Goal: Transaction & Acquisition: Download file/media

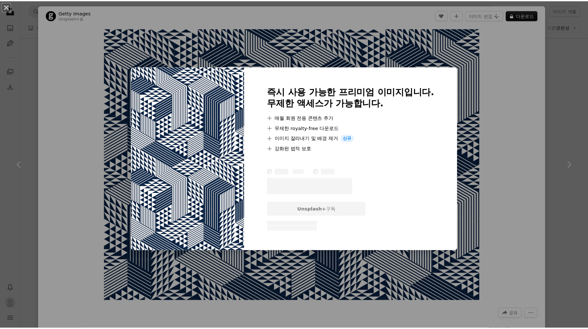
scroll to position [458, 0]
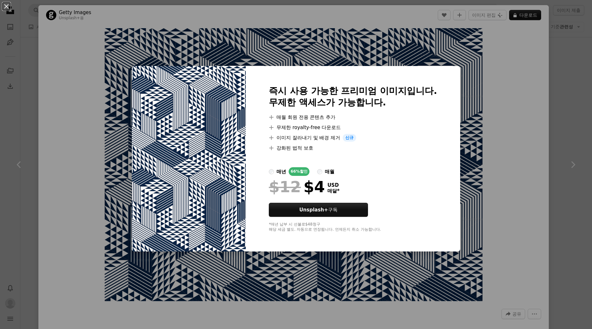
click at [503, 80] on div "An X shape 즉시 사용 가능한 프리미엄 이미지입니다. 무제한 액세스가 가능합니다. A plus sign 매월 회원 전용 콘텐츠 추가 A…" at bounding box center [296, 164] width 592 height 329
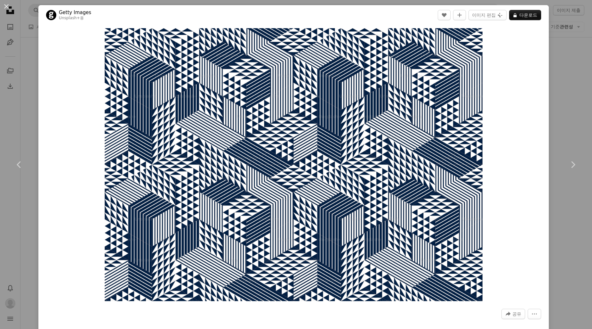
click at [6, 7] on button "An X shape" at bounding box center [7, 7] width 8 height 8
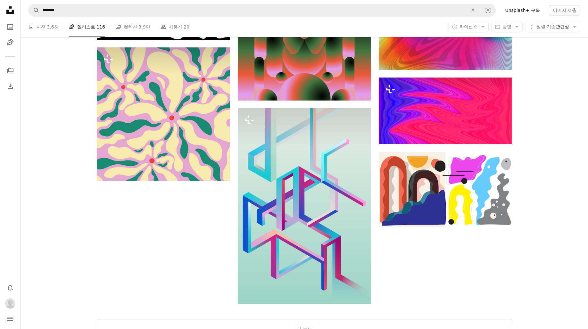
scroll to position [1824, 0]
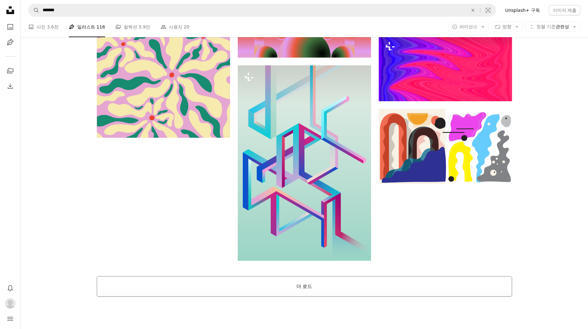
click at [342, 276] on button "더 로드" at bounding box center [304, 286] width 415 height 20
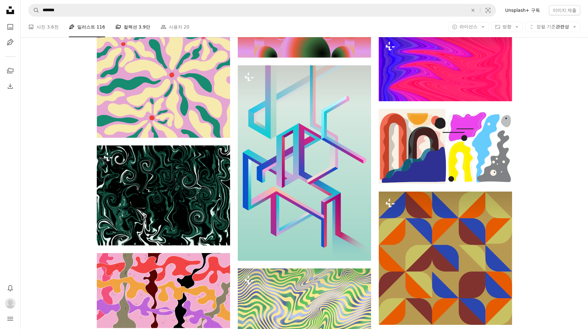
click at [126, 26] on link "A stack of folders 컬렉션 3.9만" at bounding box center [132, 27] width 35 height 20
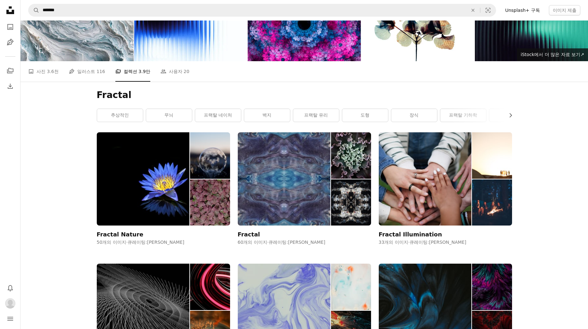
scroll to position [22, 0]
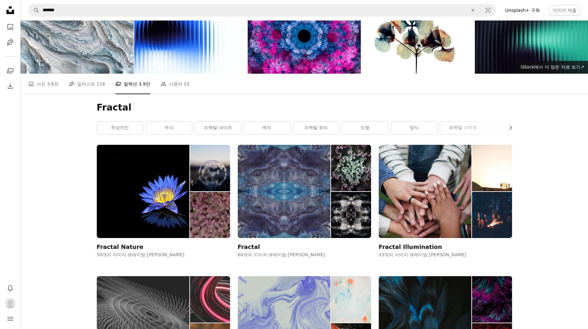
click at [139, 276] on img at bounding box center [143, 322] width 93 height 93
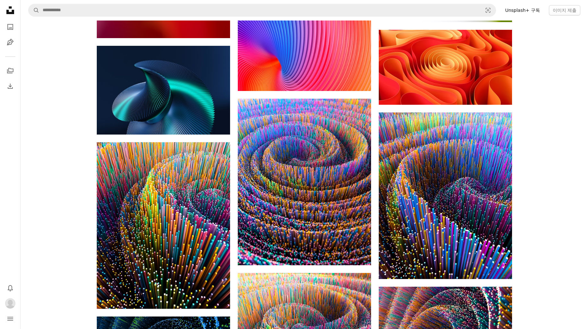
scroll to position [329, 0]
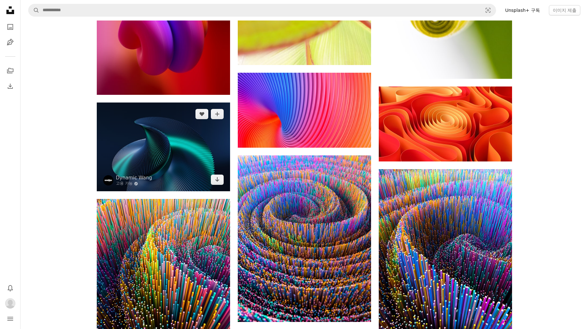
click at [176, 151] on img at bounding box center [163, 146] width 133 height 89
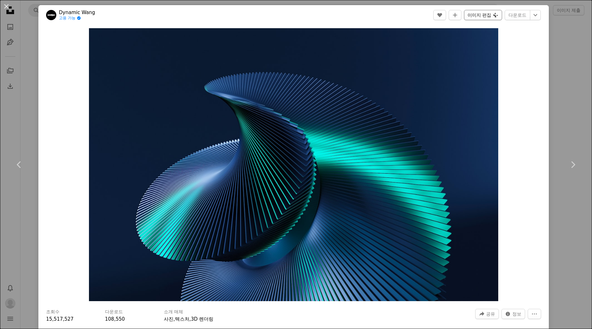
click at [493, 13] on icon "Plus sign for Unsplash+" at bounding box center [495, 14] width 5 height 5
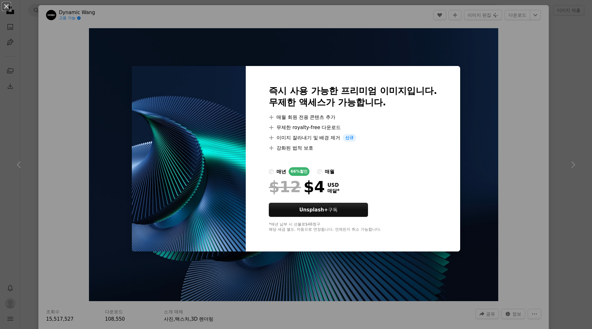
click at [523, 85] on div "An X shape 즉시 사용 가능한 프리미엄 이미지입니다. 무제한 액세스가 가능합니다. A plus sign 매월 회원 전용 콘텐츠 추가 A…" at bounding box center [296, 164] width 592 height 329
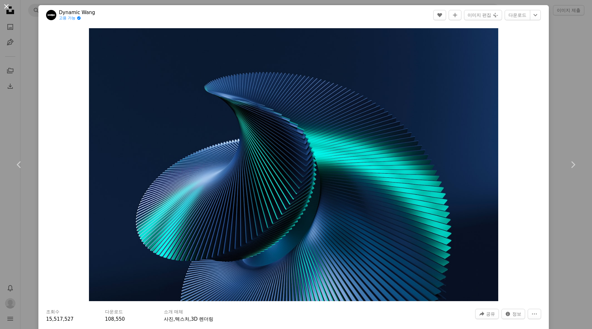
click at [6, 7] on button "An X shape" at bounding box center [7, 7] width 8 height 8
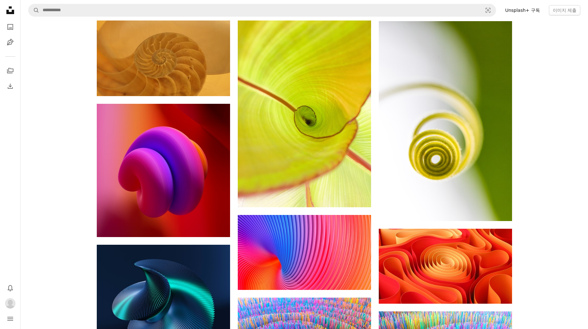
scroll to position [116, 0]
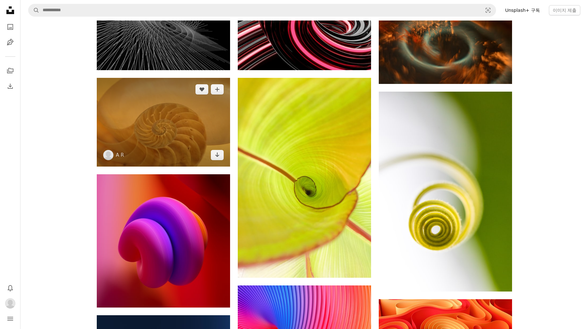
click at [150, 109] on img at bounding box center [163, 122] width 133 height 89
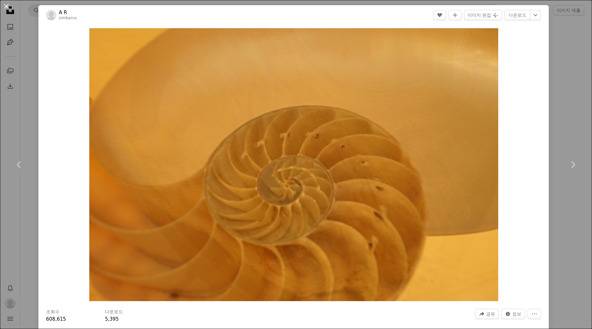
click at [6, 5] on button "An X shape" at bounding box center [7, 7] width 8 height 8
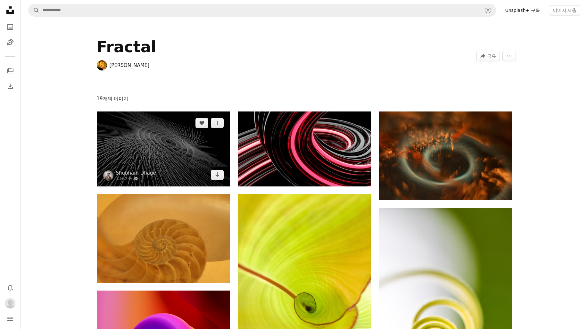
click at [166, 135] on img at bounding box center [163, 148] width 133 height 75
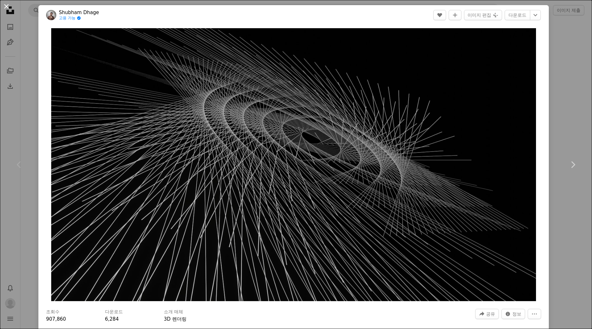
click at [6, 5] on button "An X shape" at bounding box center [7, 7] width 8 height 8
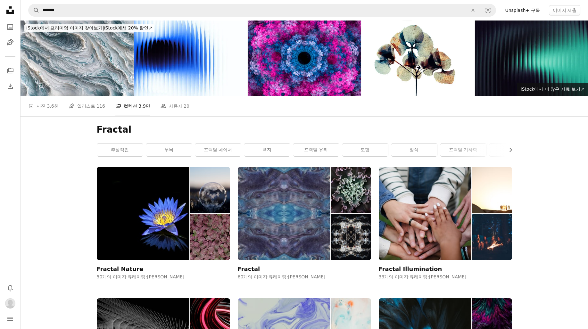
scroll to position [22, 0]
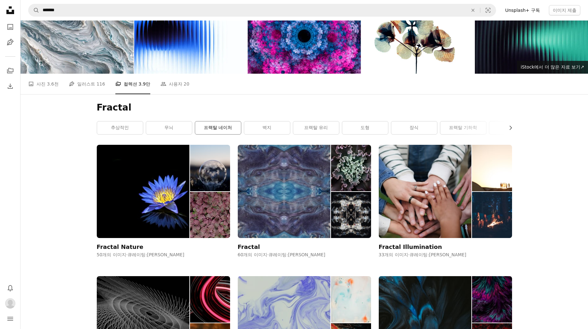
click at [212, 121] on link "프랙탈 네이처" at bounding box center [218, 127] width 46 height 13
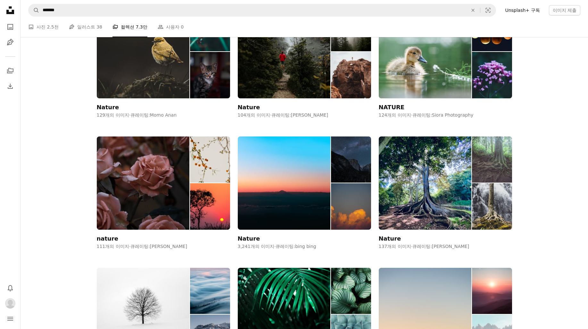
scroll to position [616, 0]
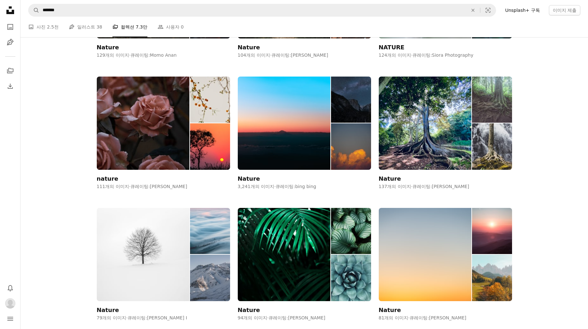
click at [153, 208] on img at bounding box center [143, 254] width 93 height 93
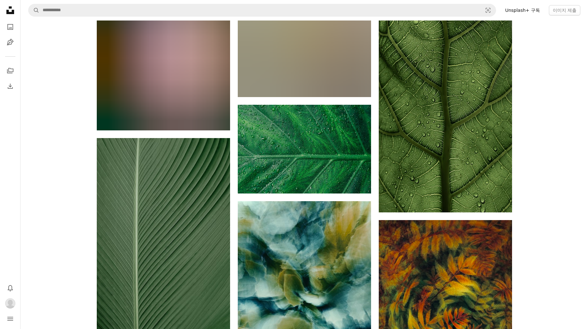
scroll to position [2417, 0]
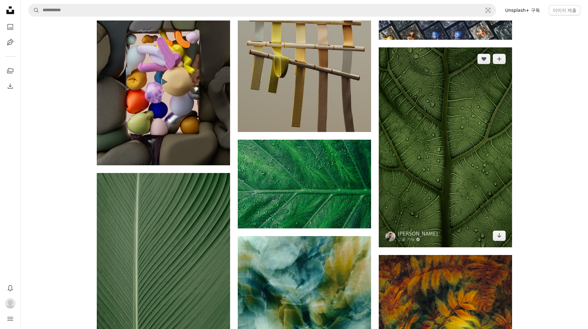
click at [435, 172] on img at bounding box center [445, 147] width 133 height 200
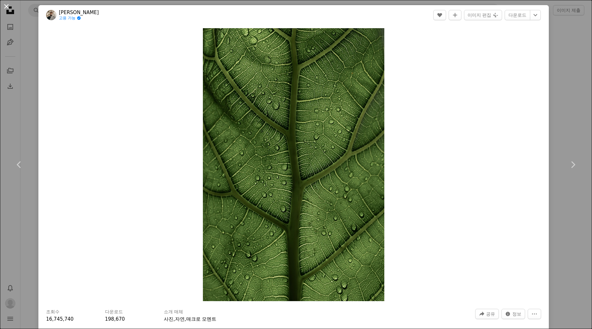
click at [8, 6] on button "An X shape" at bounding box center [7, 7] width 8 height 8
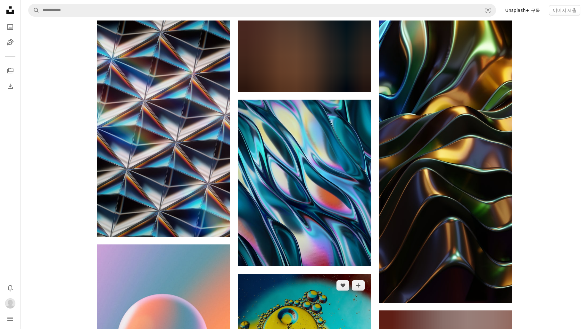
scroll to position [3392, 0]
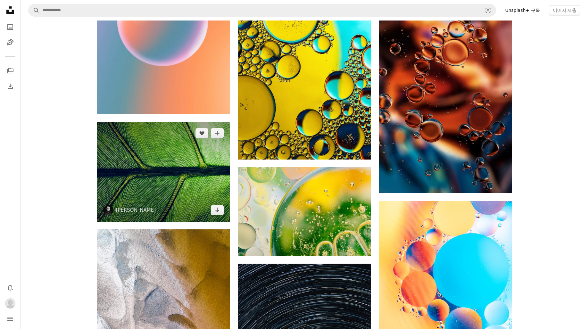
click at [185, 159] on img at bounding box center [163, 172] width 133 height 100
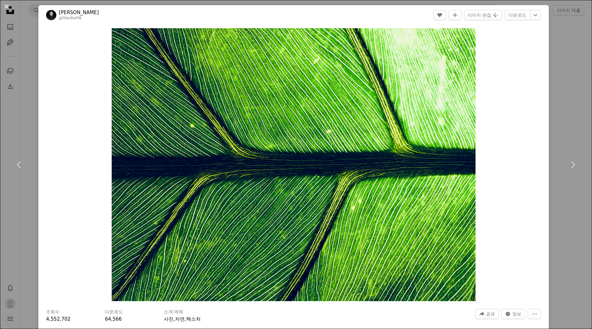
click at [4, 5] on button "An X shape" at bounding box center [7, 7] width 8 height 8
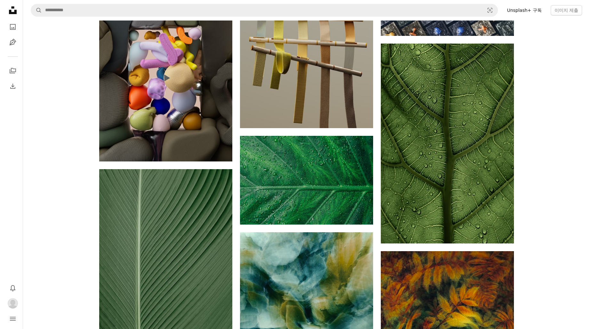
scroll to position [2393, 0]
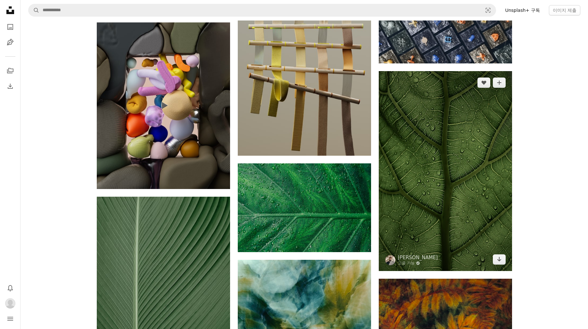
click at [481, 146] on img at bounding box center [445, 171] width 133 height 200
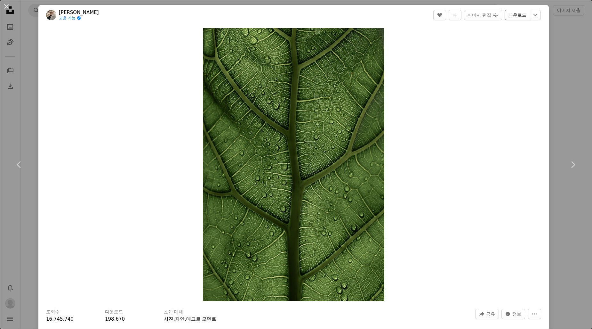
click at [516, 15] on link "다운로드" at bounding box center [518, 15] width 26 height 10
